Goal: Navigation & Orientation: Find specific page/section

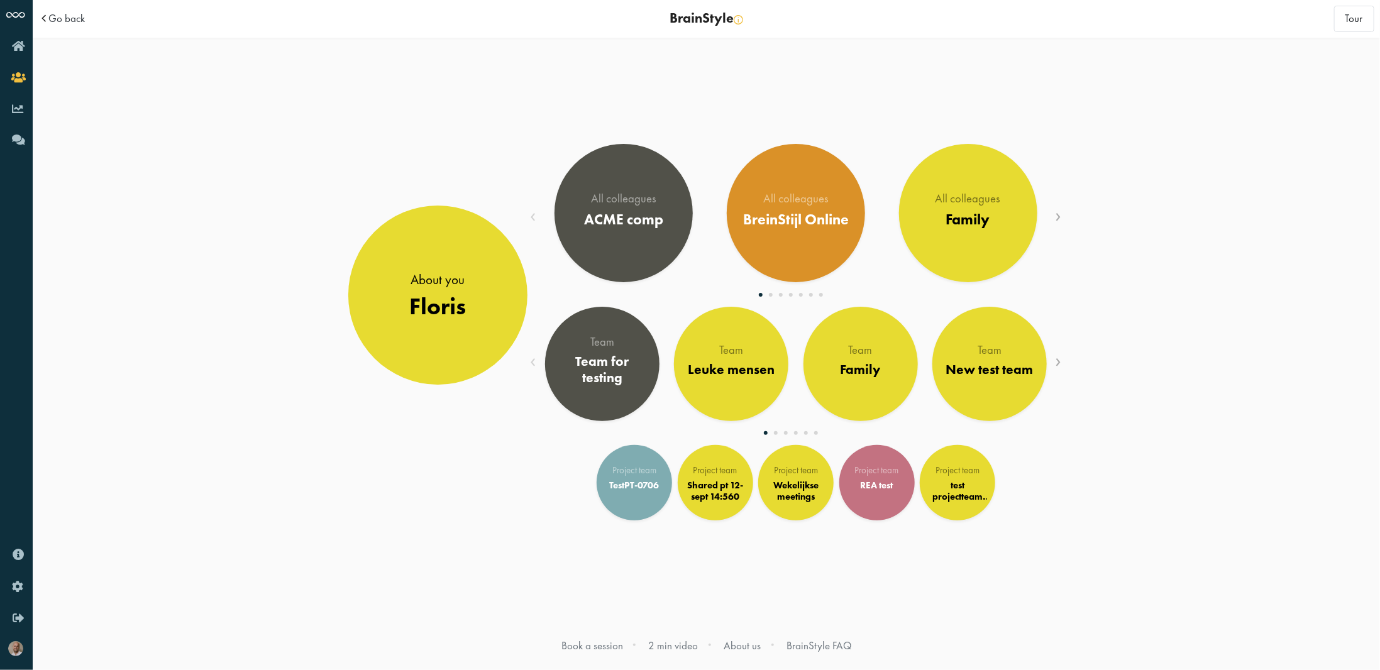
click at [1050, 360] on div "Team New test team" at bounding box center [989, 368] width 129 height 128
click at [1061, 359] on span "›" at bounding box center [1059, 359] width 6 height 27
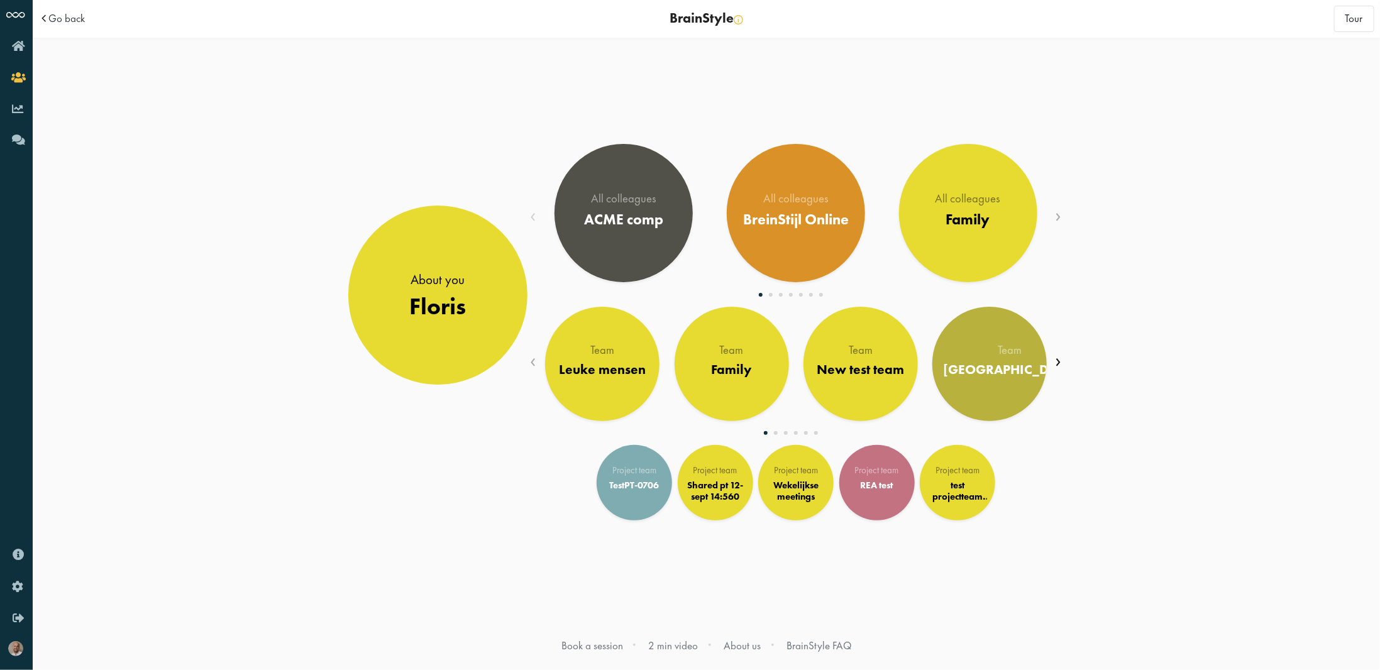
click at [1061, 359] on span "›" at bounding box center [1059, 359] width 6 height 27
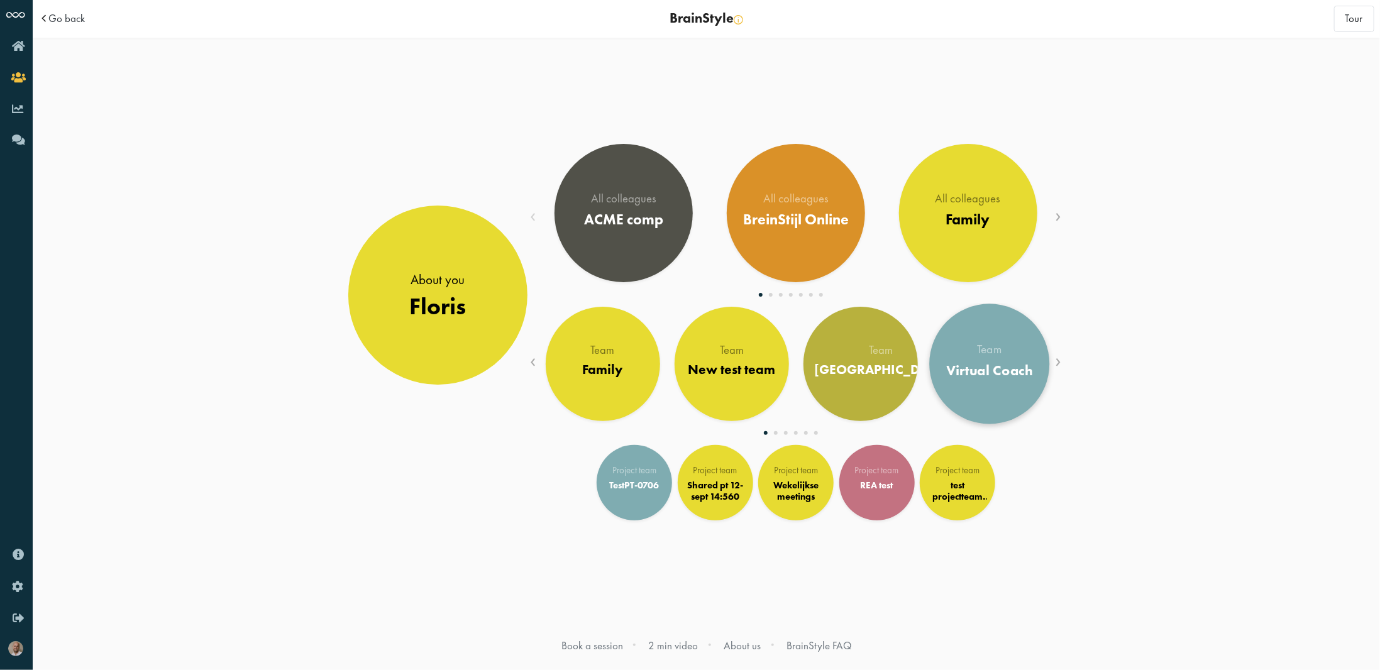
click at [980, 376] on div "Virtual Coach" at bounding box center [990, 370] width 87 height 17
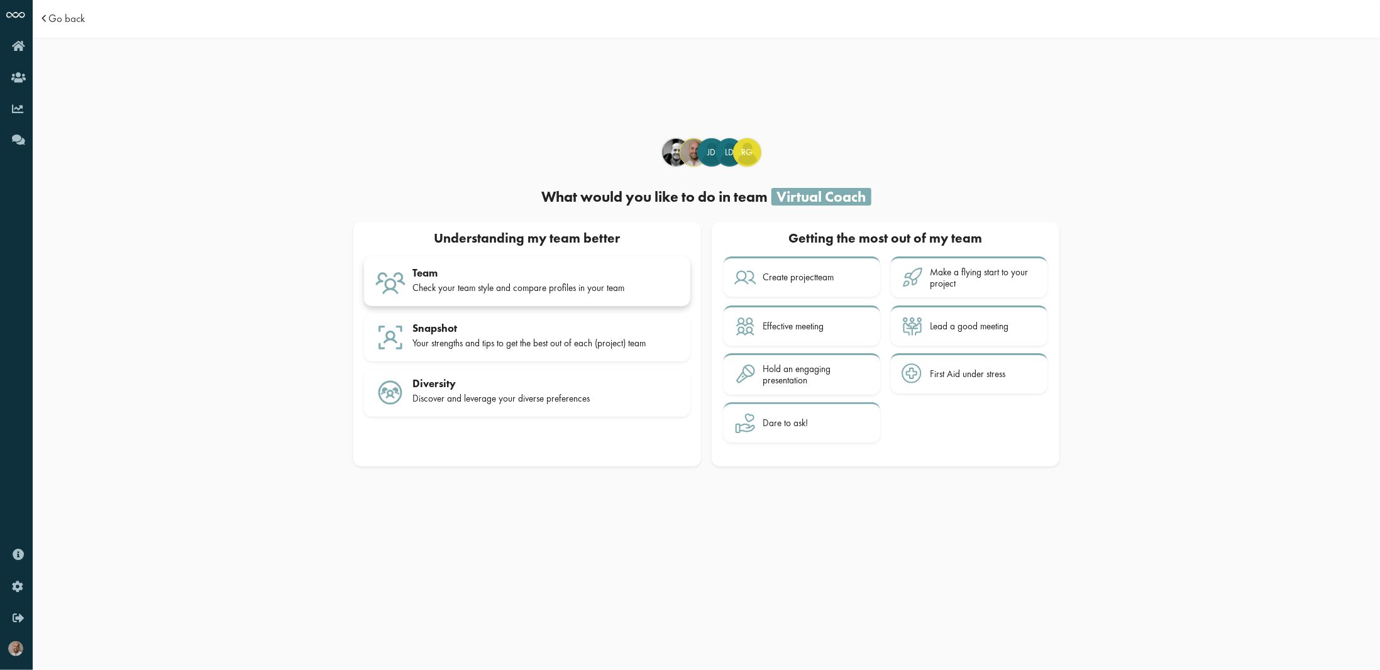
click at [450, 277] on div "Team" at bounding box center [546, 273] width 267 height 13
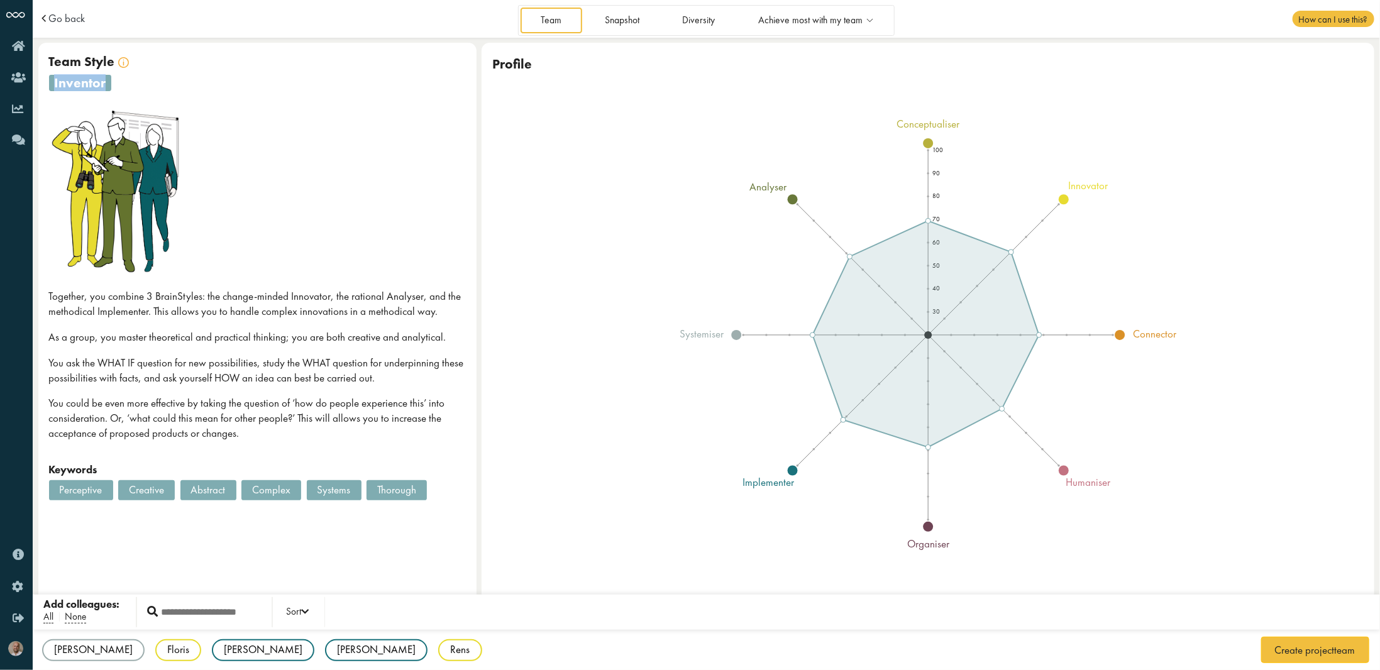
drag, startPoint x: 104, startPoint y: 83, endPoint x: 44, endPoint y: 80, distance: 60.5
click at [44, 80] on div "Team Style Style of Team Style Combined style inventor Together, you combine 3 …" at bounding box center [257, 333] width 438 height 580
copy span "inventor"
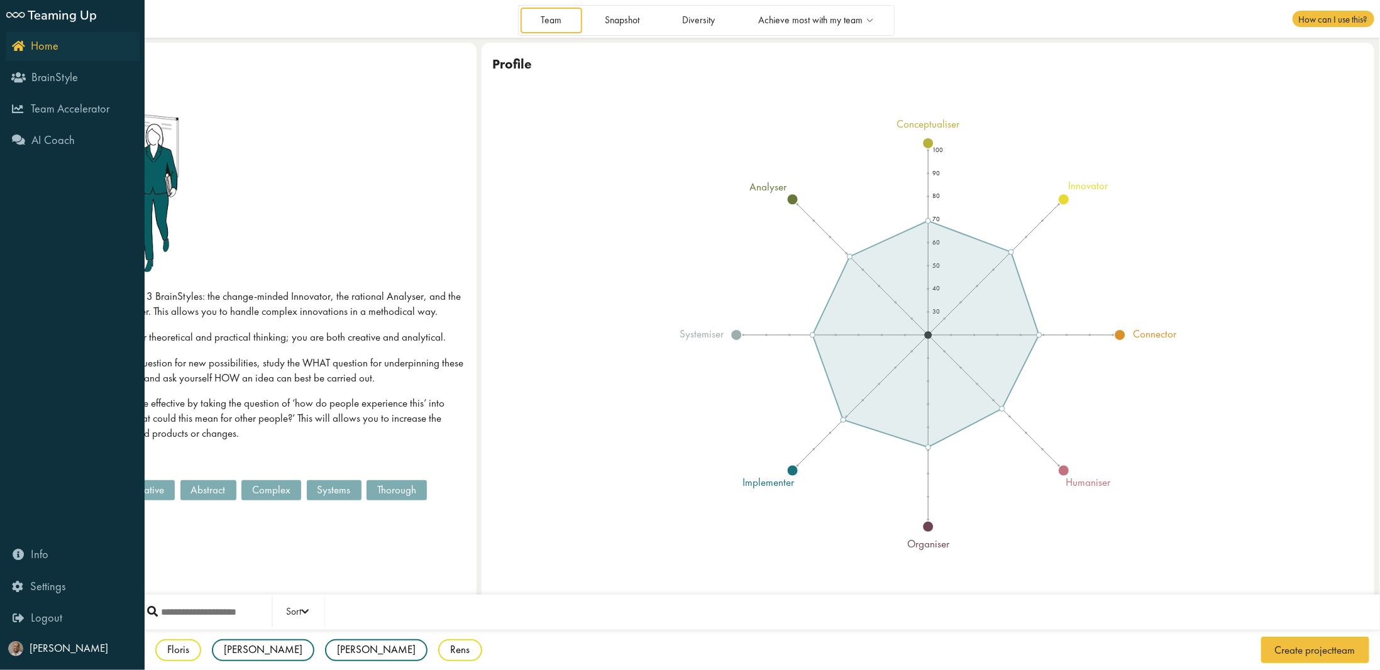
click at [24, 48] on icon "Home" at bounding box center [35, 46] width 47 height 12
